Goal: Find contact information

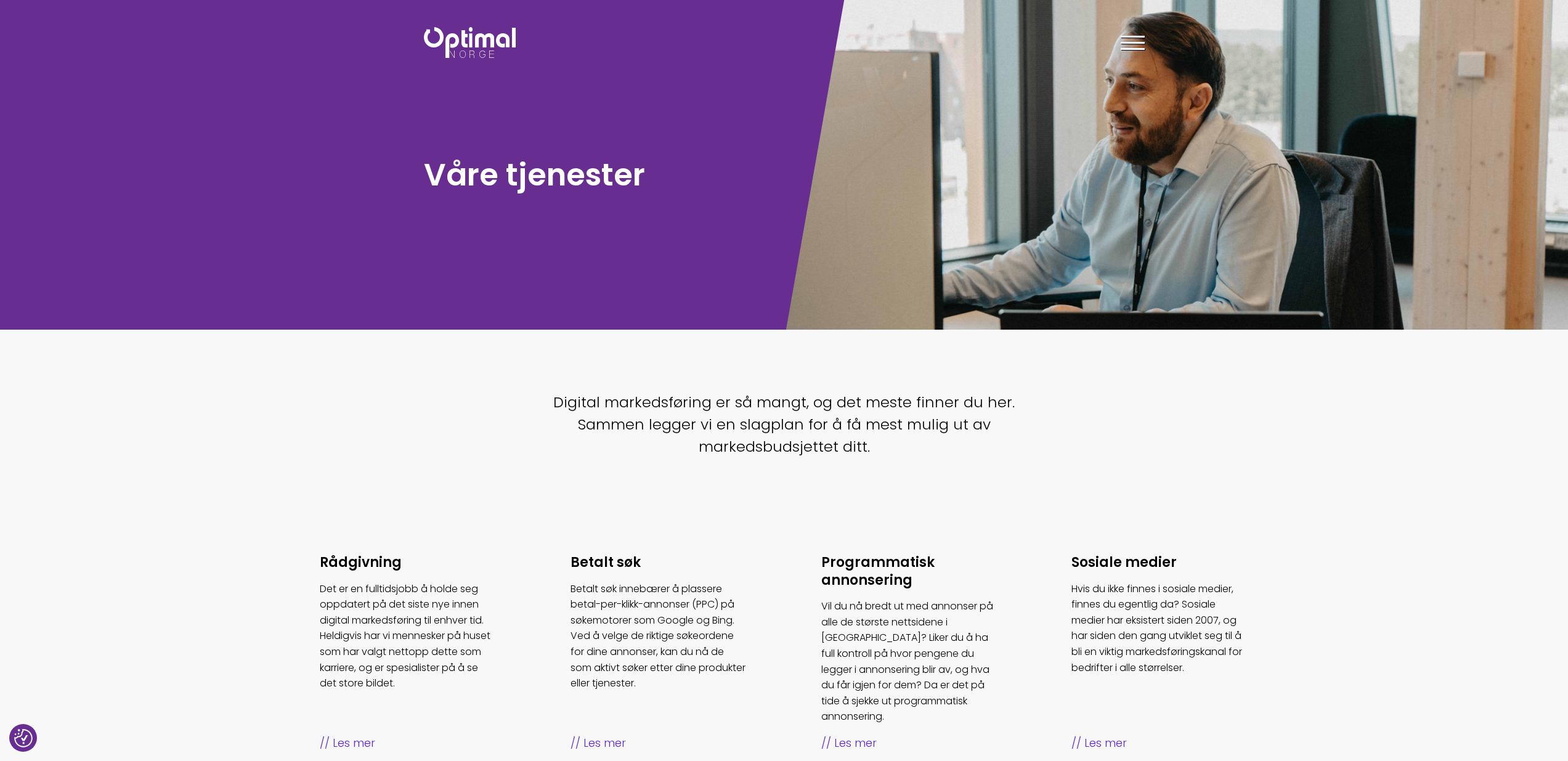
click at [1134, 40] on div at bounding box center [1133, 45] width 24 height 31
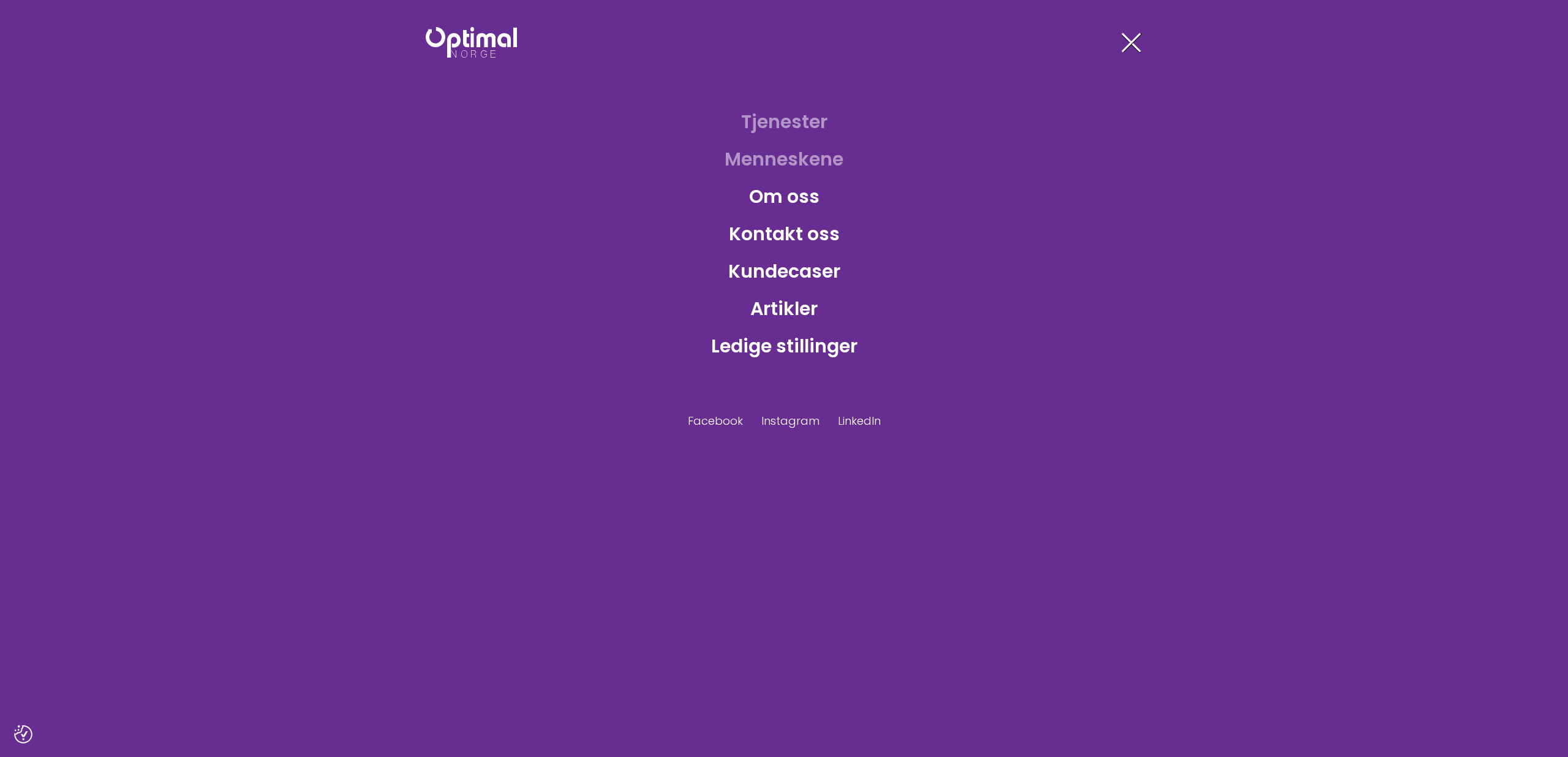
click at [821, 157] on link "Menneskene" at bounding box center [784, 159] width 138 height 40
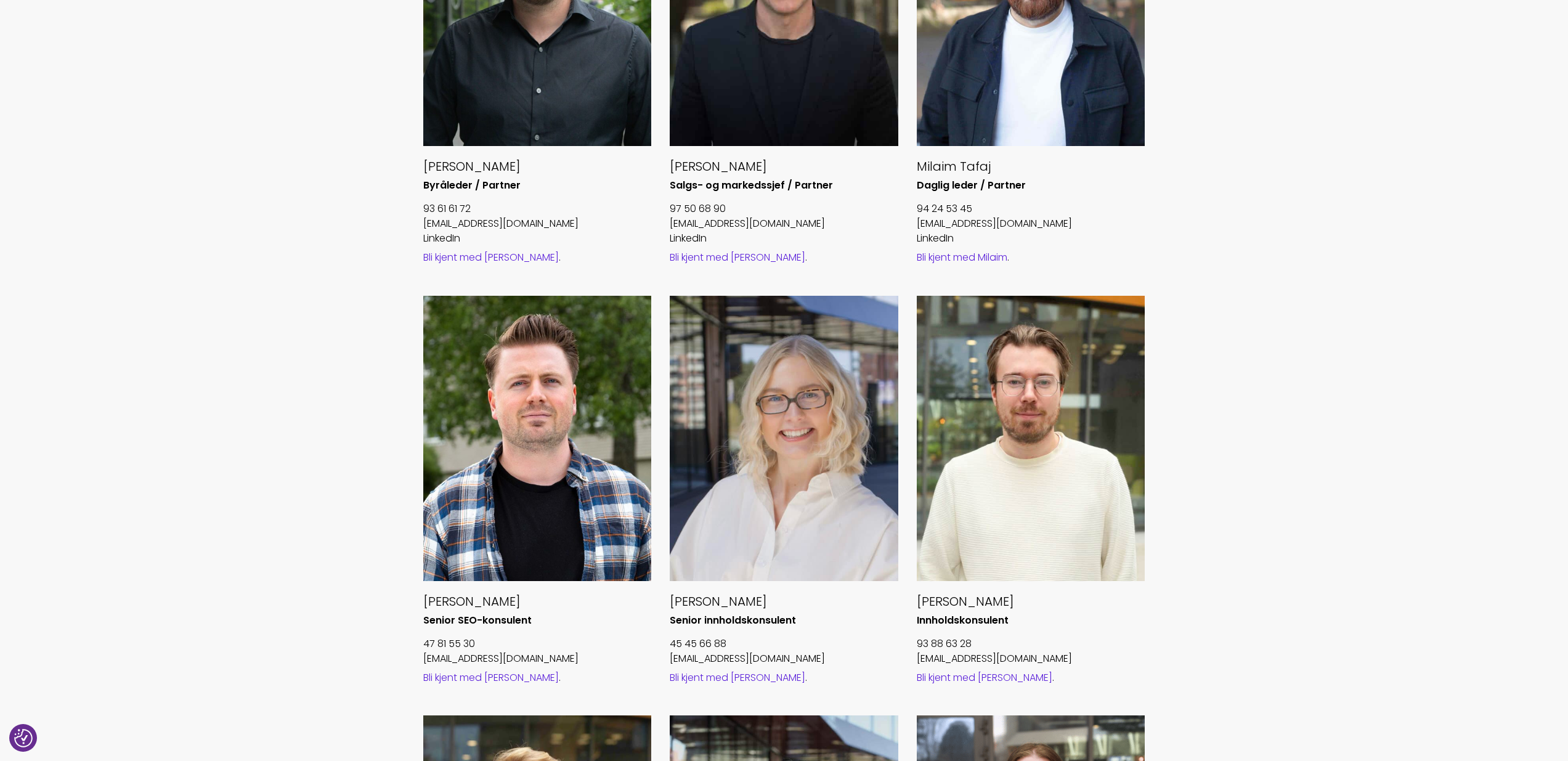
scroll to position [751, 0]
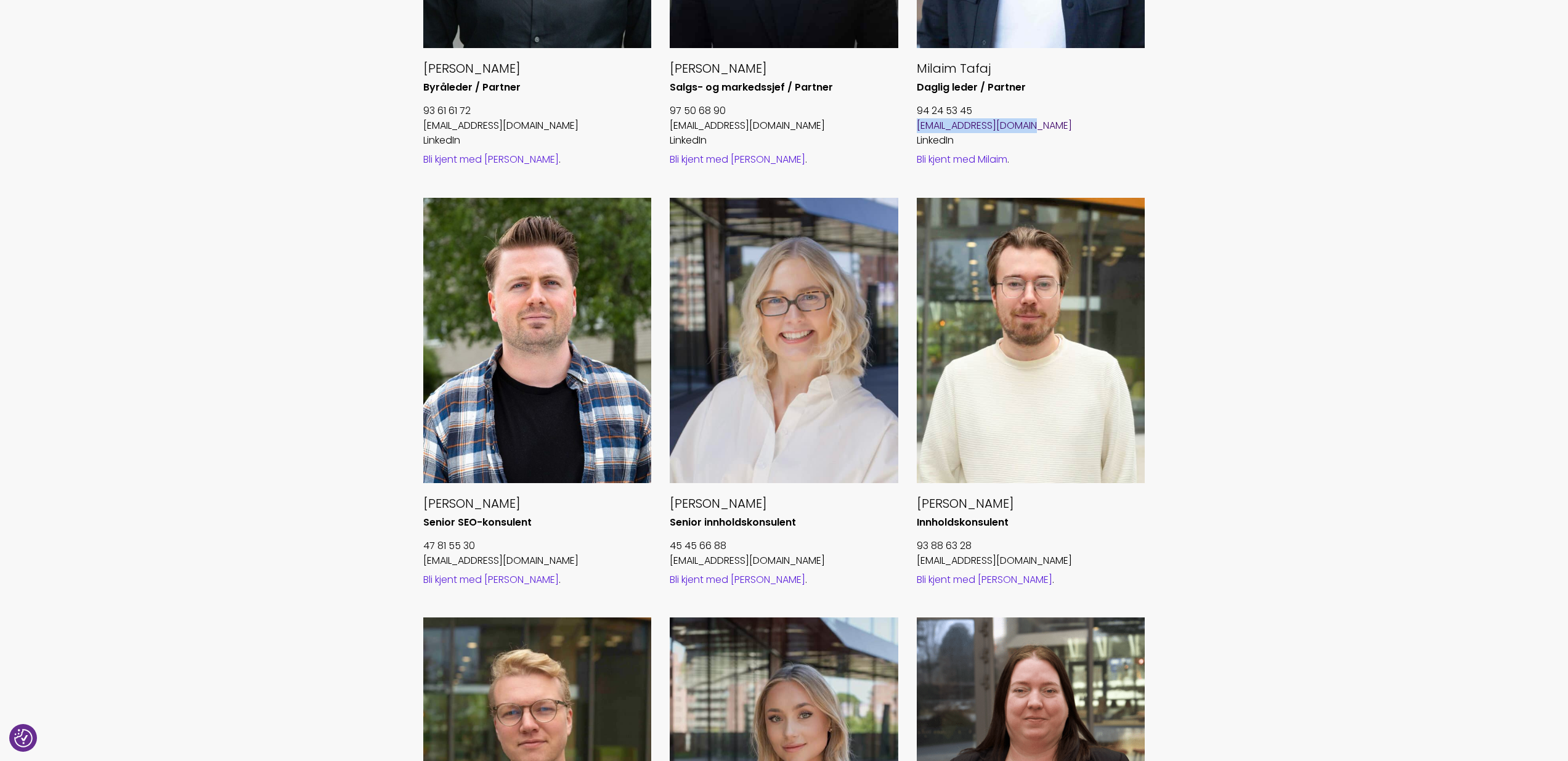
drag, startPoint x: 1043, startPoint y: 127, endPoint x: 916, endPoint y: 128, distance: 127.0
click at [917, 128] on p "[EMAIL_ADDRESS][DOMAIN_NAME]" at bounding box center [1031, 126] width 229 height 15
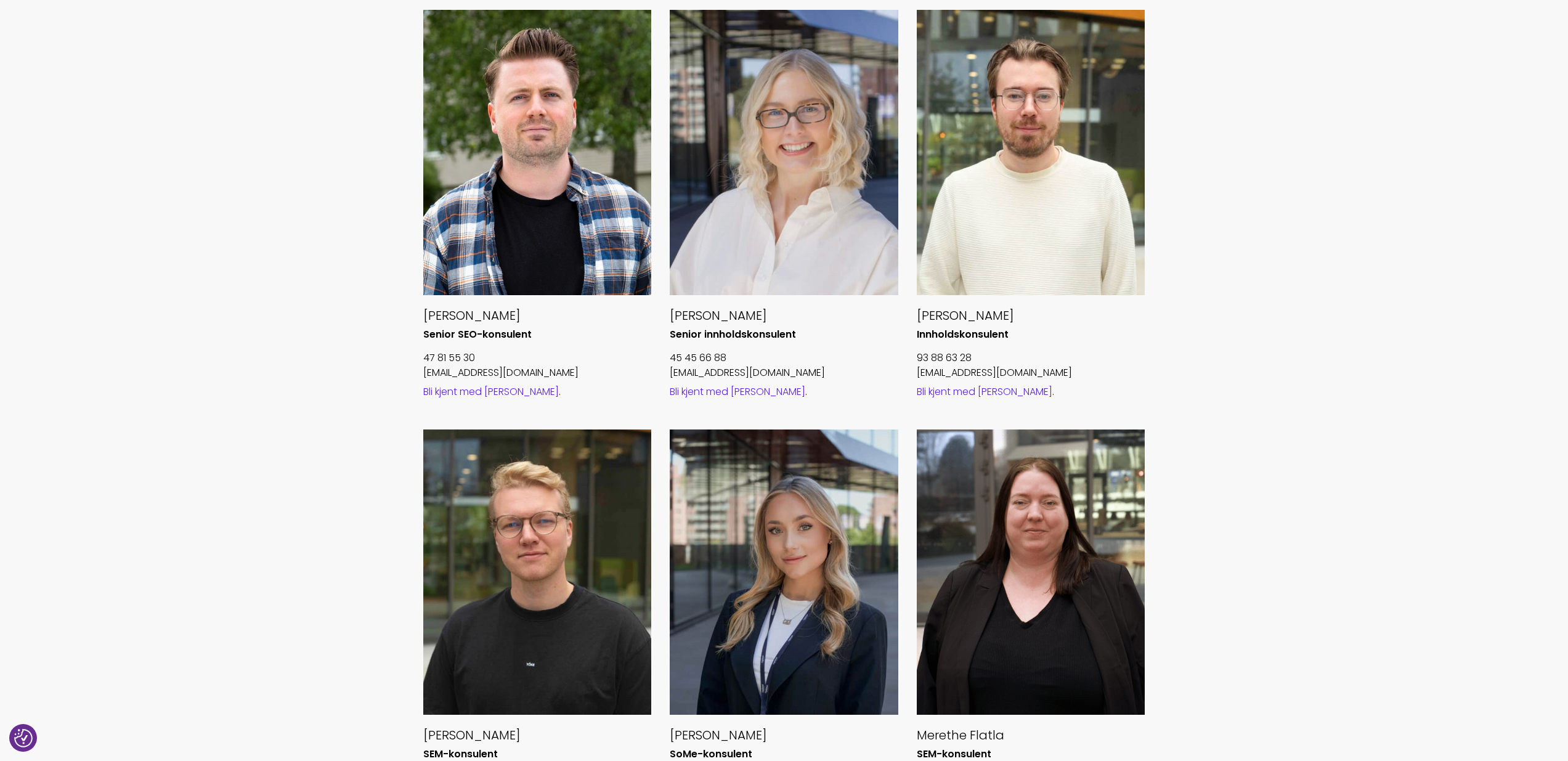
scroll to position [982, 0]
